Goal: Task Accomplishment & Management: Manage account settings

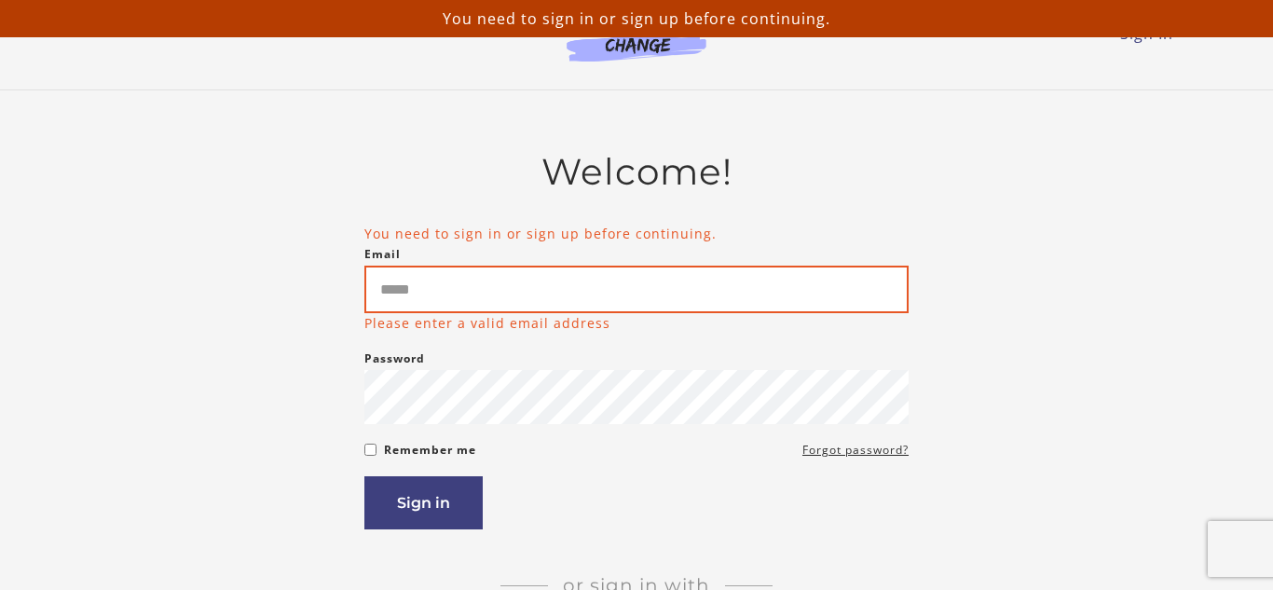
click at [437, 278] on input "Email" at bounding box center [636, 290] width 544 height 48
type input "**********"
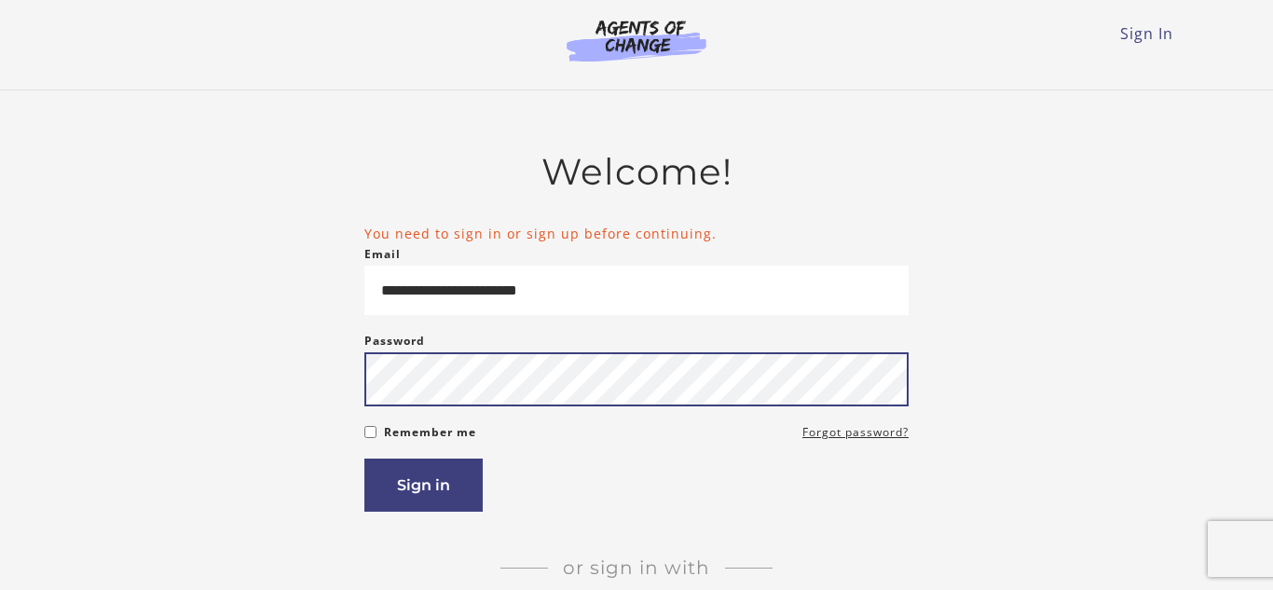
click at [364, 458] on button "Sign in" at bounding box center [423, 484] width 118 height 53
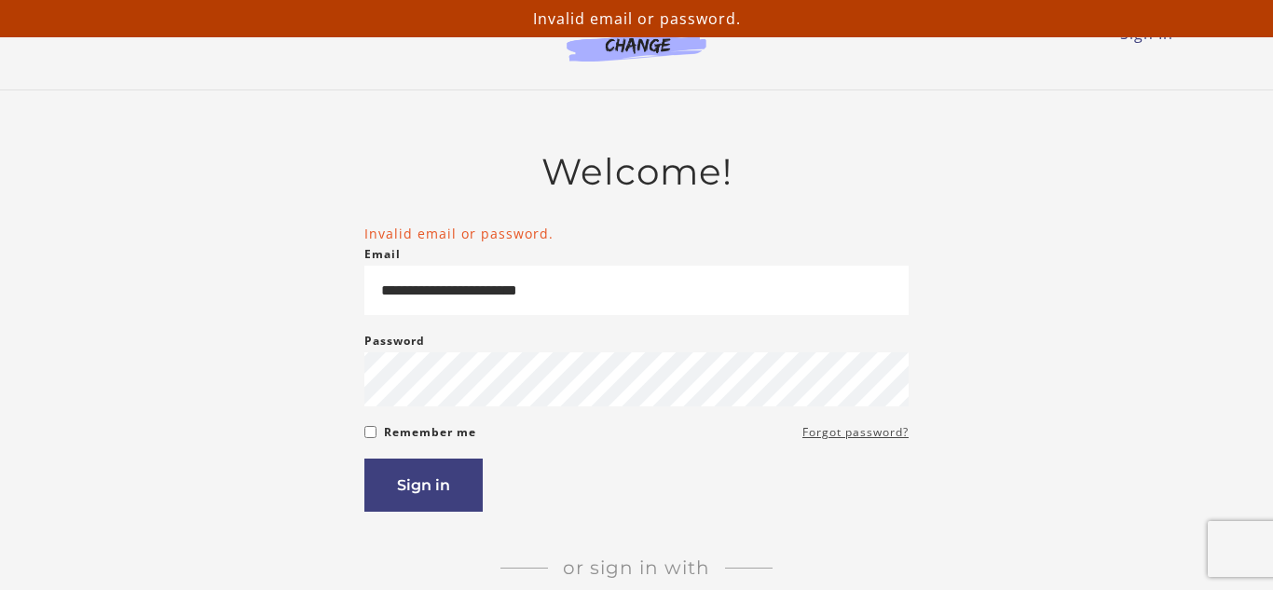
click at [884, 434] on link "Forgot password?" at bounding box center [855, 432] width 106 height 22
